Goal: Task Accomplishment & Management: Manage account settings

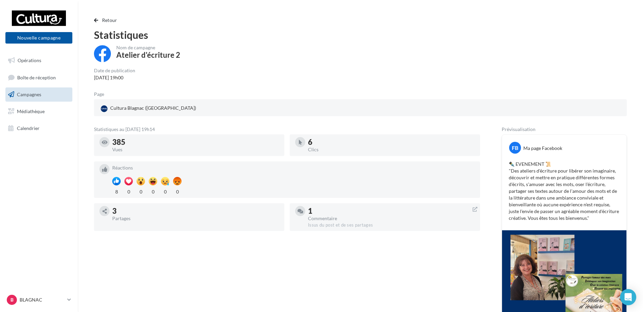
click at [270, 74] on div "Date de publication 19/05/2025 19h00" at bounding box center [360, 74] width 533 height 13
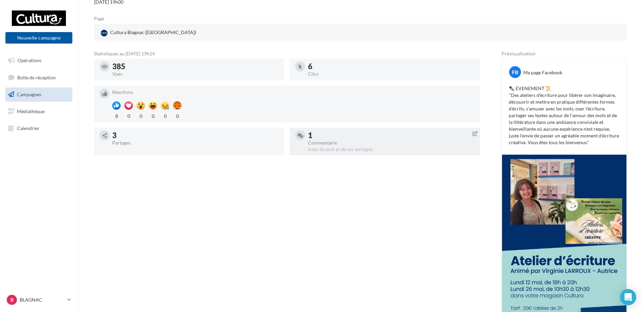
scroll to position [70, 0]
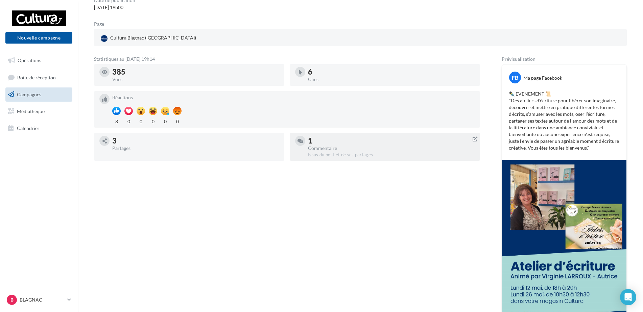
click at [358, 150] on div "Commentaire" at bounding box center [391, 148] width 167 height 5
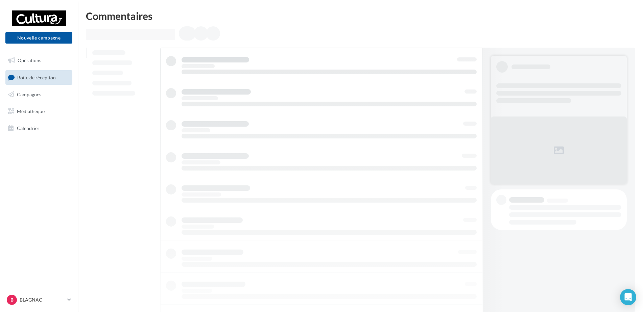
click at [36, 78] on span "Boîte de réception" at bounding box center [36, 77] width 39 height 6
click at [38, 58] on span "Opérations" at bounding box center [30, 60] width 24 height 6
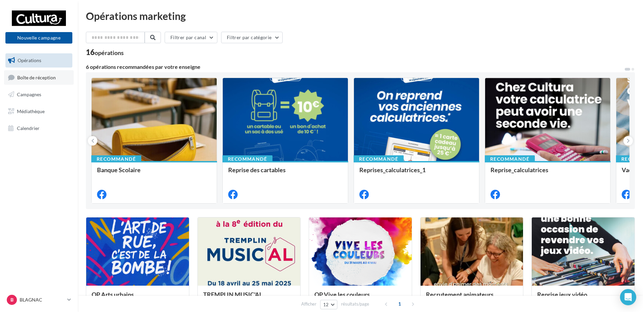
click at [46, 76] on span "Boîte de réception" at bounding box center [36, 77] width 39 height 6
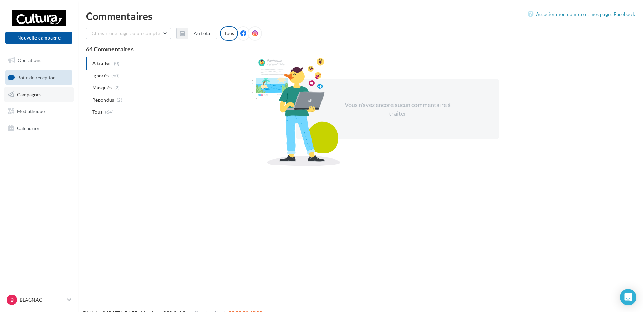
click at [51, 100] on link "Campagnes" at bounding box center [39, 95] width 70 height 14
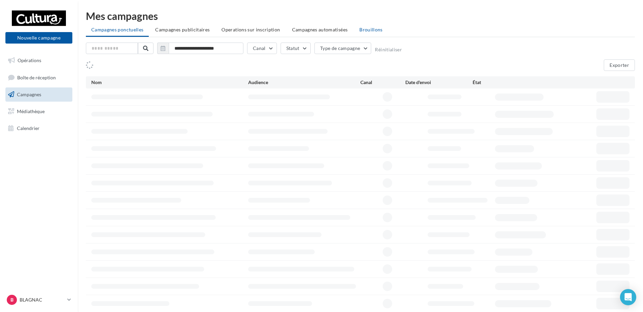
click at [371, 31] on span "Brouillons" at bounding box center [370, 30] width 23 height 6
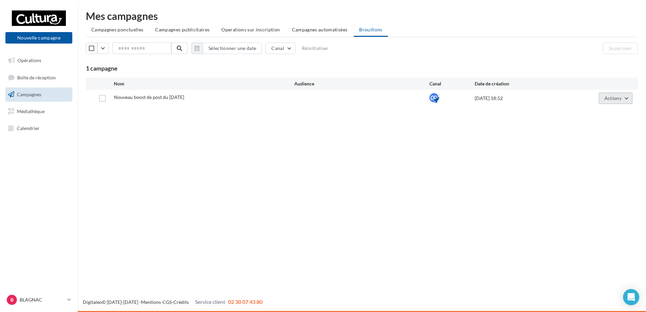
click at [620, 102] on button "Actions" at bounding box center [616, 98] width 34 height 11
click at [604, 165] on button "Supprimer" at bounding box center [599, 167] width 68 height 18
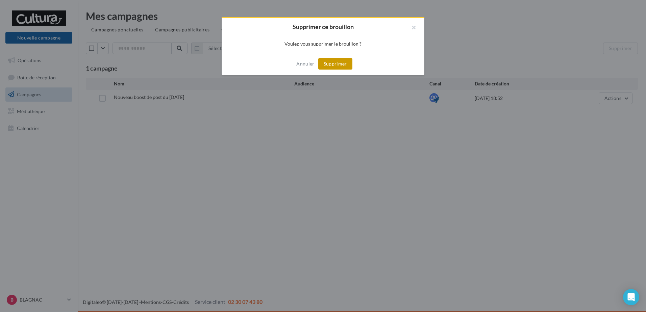
click at [336, 60] on button "Supprimer" at bounding box center [335, 63] width 34 height 11
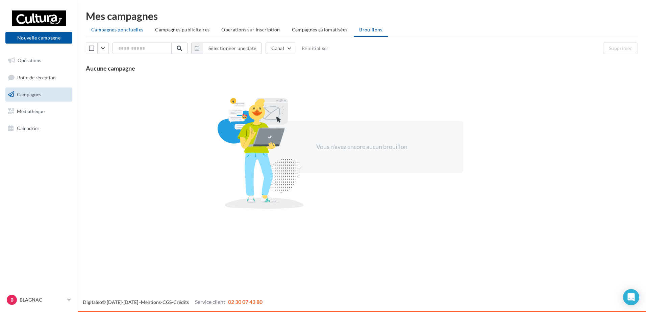
click at [119, 31] on span "Campagnes ponctuelles" at bounding box center [117, 30] width 52 height 6
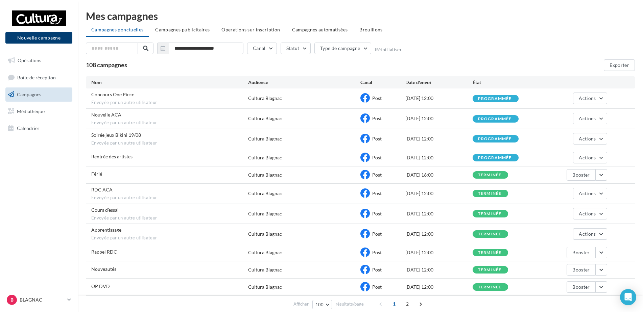
click at [31, 40] on button "Nouvelle campagne" at bounding box center [38, 37] width 67 height 11
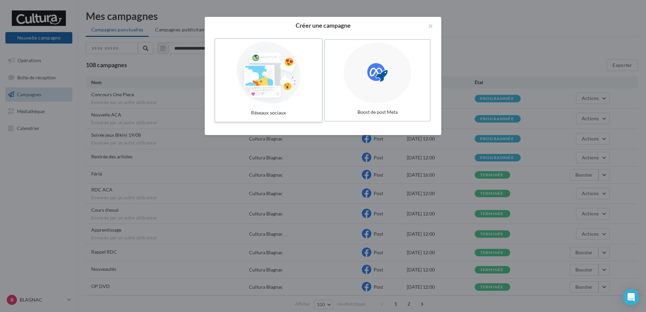
click at [256, 68] on div at bounding box center [268, 73] width 101 height 62
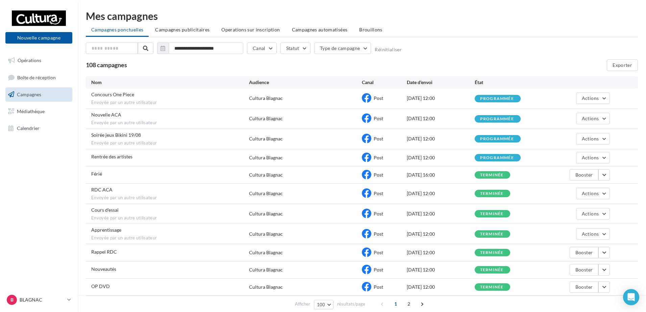
drag, startPoint x: 625, startPoint y: 217, endPoint x: 640, endPoint y: 182, distance: 38.0
click at [632, 206] on div at bounding box center [323, 146] width 646 height 312
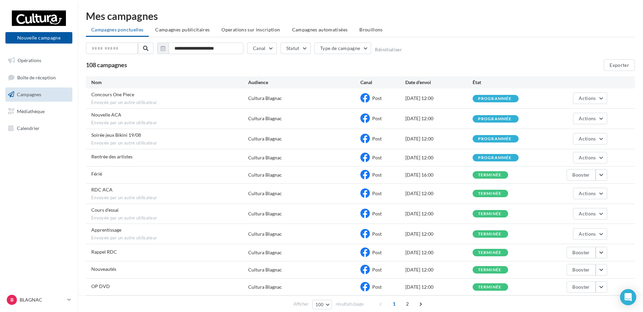
click at [421, 19] on div "Mes campagnes" at bounding box center [360, 16] width 549 height 10
click at [294, 21] on div "Mes campagnes" at bounding box center [360, 16] width 549 height 10
click at [374, 18] on div "Mes campagnes" at bounding box center [360, 16] width 549 height 10
click at [446, 50] on div "**********" at bounding box center [360, 50] width 549 height 14
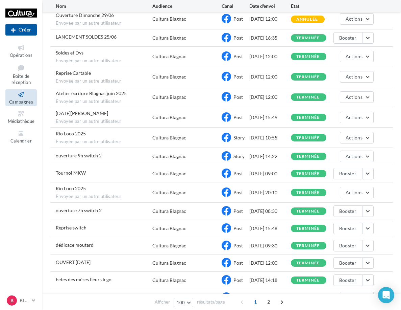
scroll to position [642, 0]
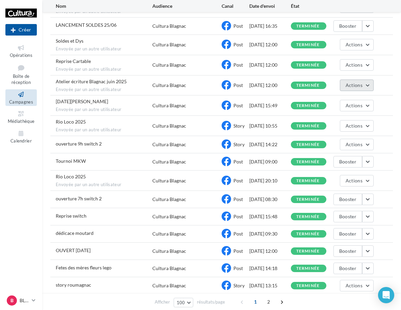
click at [368, 84] on button "Actions" at bounding box center [357, 84] width 34 height 11
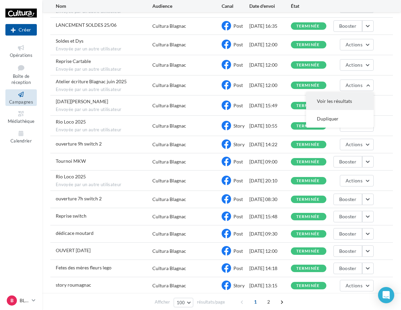
click at [340, 99] on button "Voir les résultats" at bounding box center [340, 101] width 68 height 18
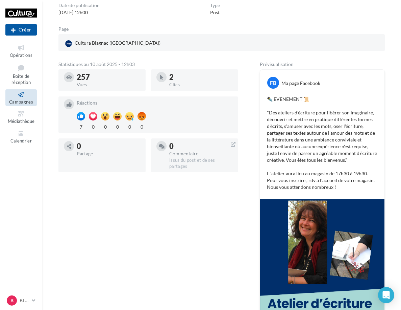
scroll to position [68, 0]
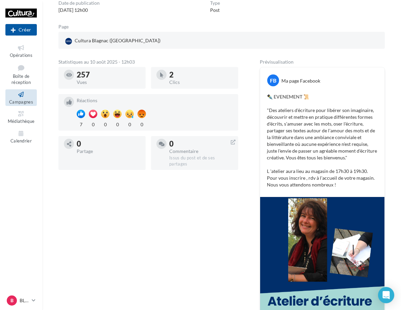
click at [325, 137] on p "✒️ EVENEMENT 📜 "Des ateliers d'écriture pour libérer son imaginaire, découvrir …" at bounding box center [322, 140] width 111 height 95
